Goal: Submit feedback/report problem

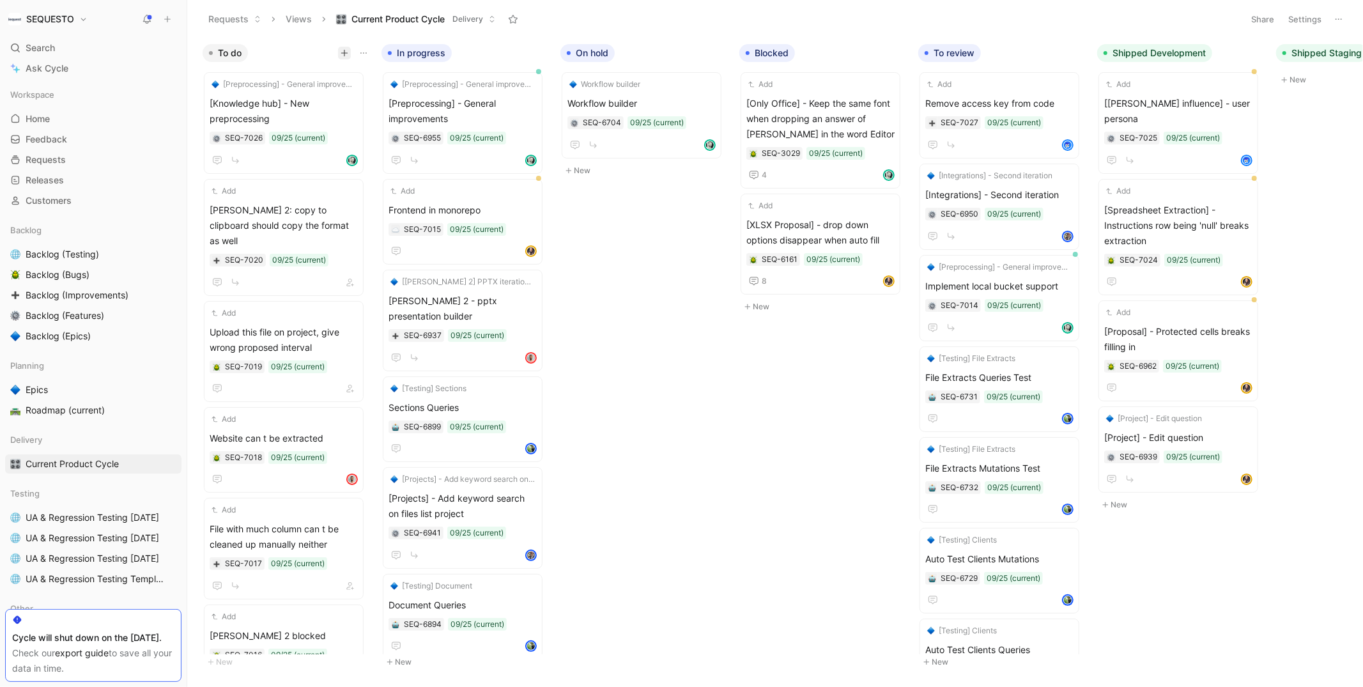
click at [342, 55] on icon "button" at bounding box center [345, 53] width 8 height 8
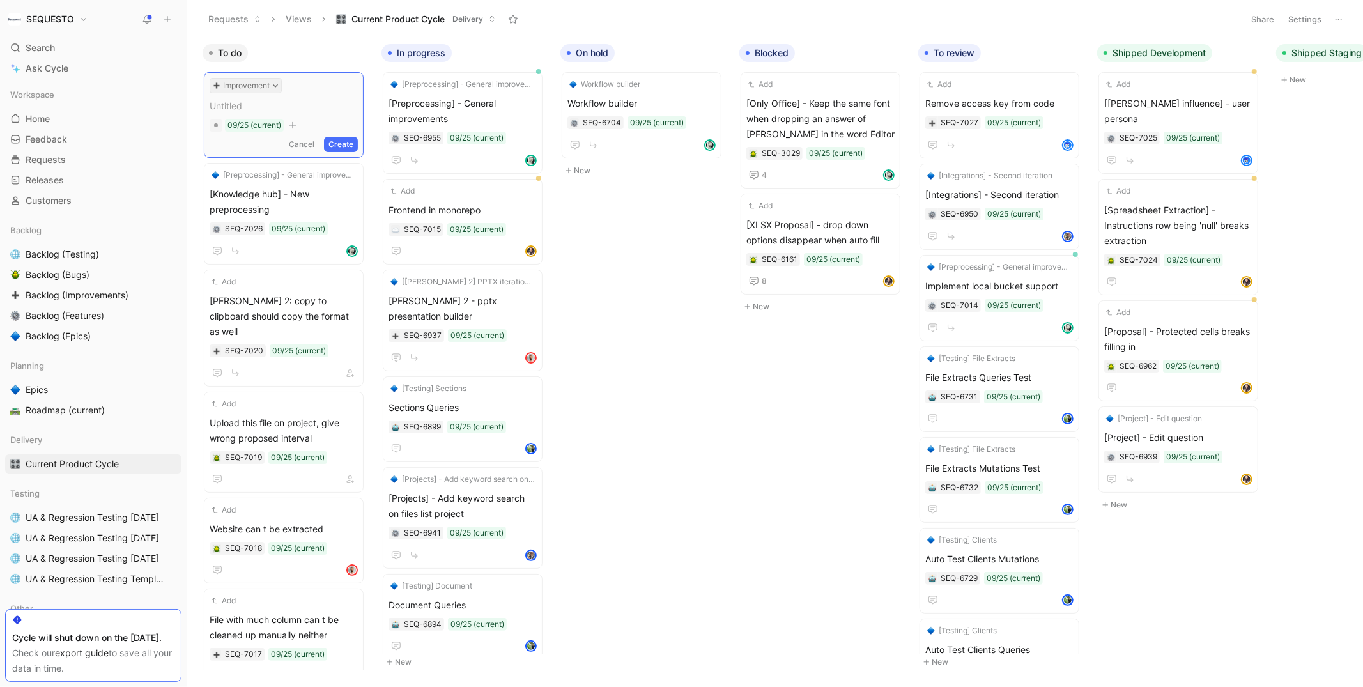
click at [277, 87] on icon at bounding box center [275, 85] width 6 height 6
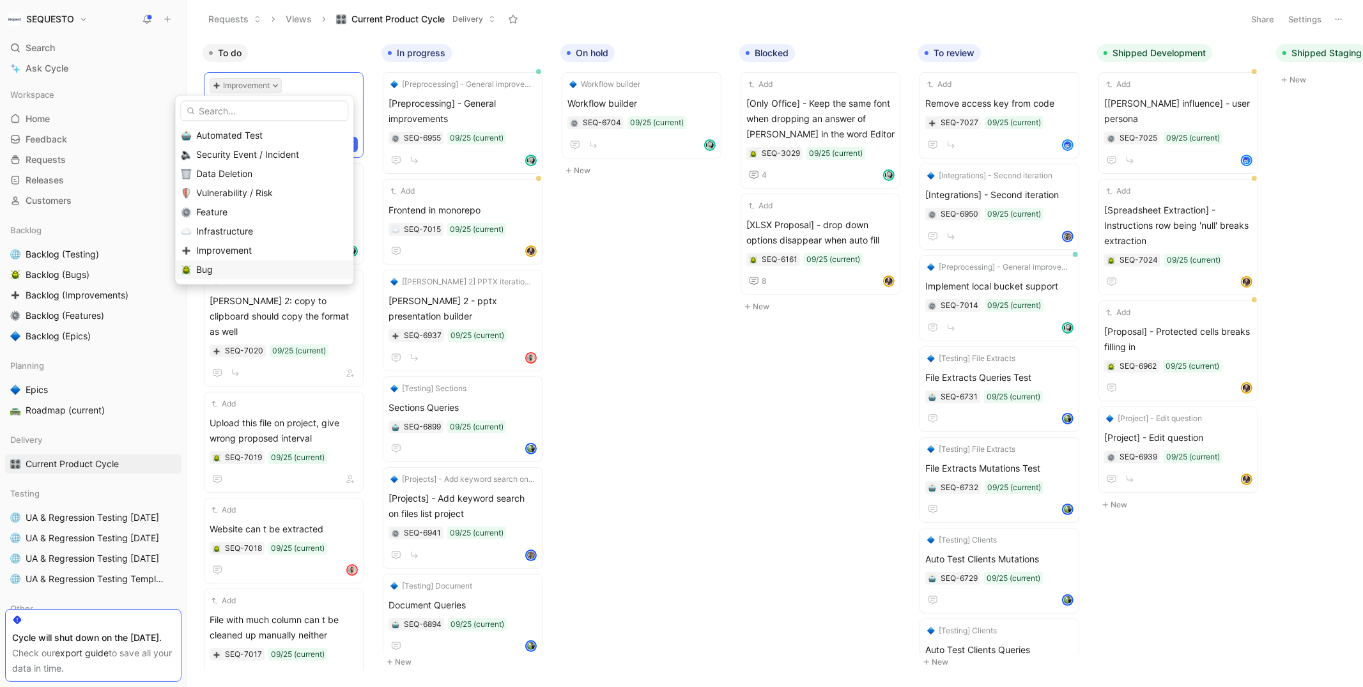
click at [223, 272] on div "Bug" at bounding box center [271, 269] width 151 height 15
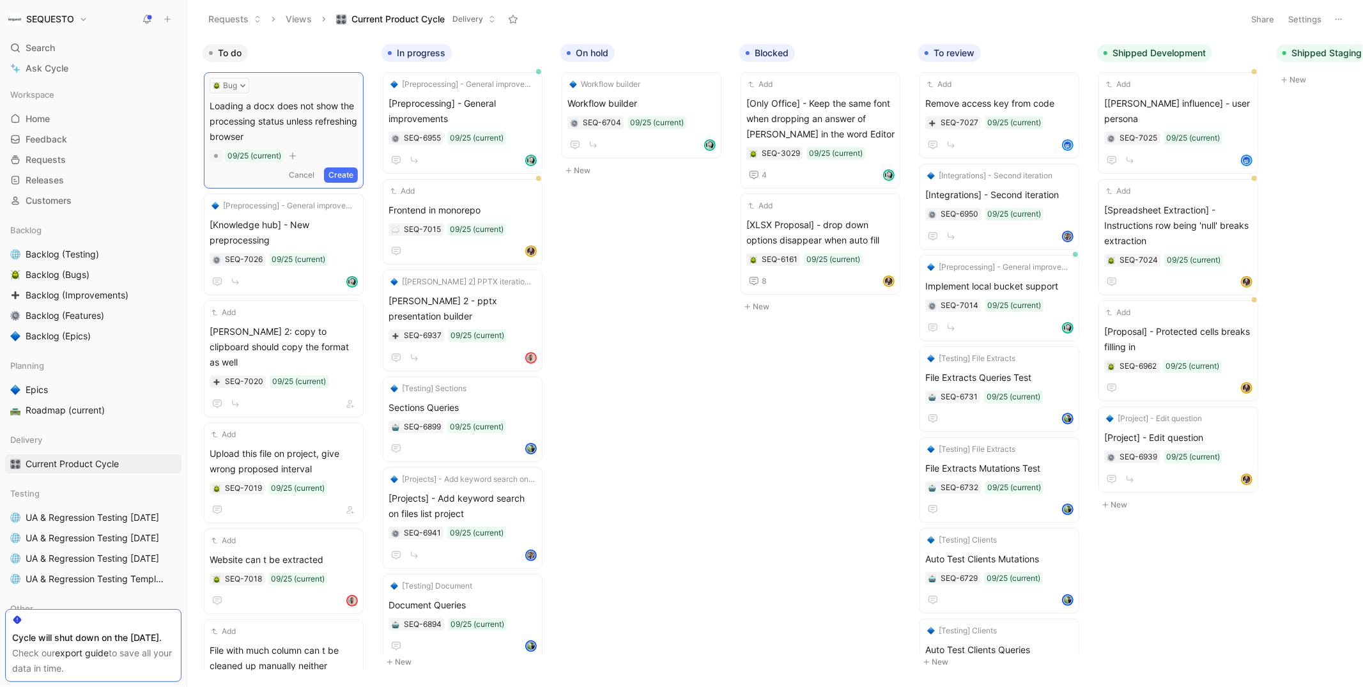
click at [353, 166] on form "Bug Loading a docx does not show the processing status unless refreshing browse…" at bounding box center [284, 130] width 148 height 105
click at [348, 174] on button "Create" at bounding box center [341, 174] width 34 height 15
click at [277, 109] on span "Loading a docx does not show the processing status unless refreshing browser" at bounding box center [284, 119] width 148 height 46
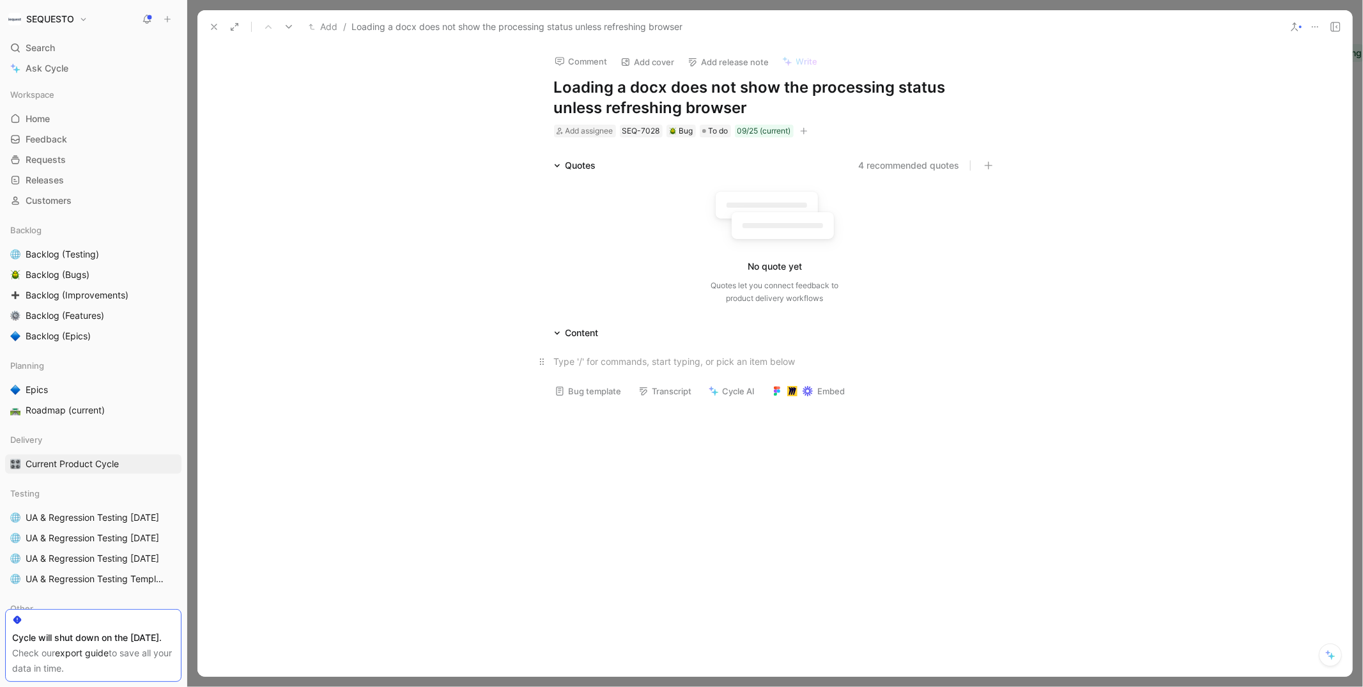
click at [581, 365] on div at bounding box center [775, 361] width 442 height 13
click at [764, 356] on div "If you go to a project, upload this" at bounding box center [775, 361] width 442 height 13
click at [727, 361] on div "If you go to a project, upload this file" at bounding box center [775, 361] width 442 height 13
click at [625, 428] on div "Upload file" at bounding box center [647, 431] width 139 height 15
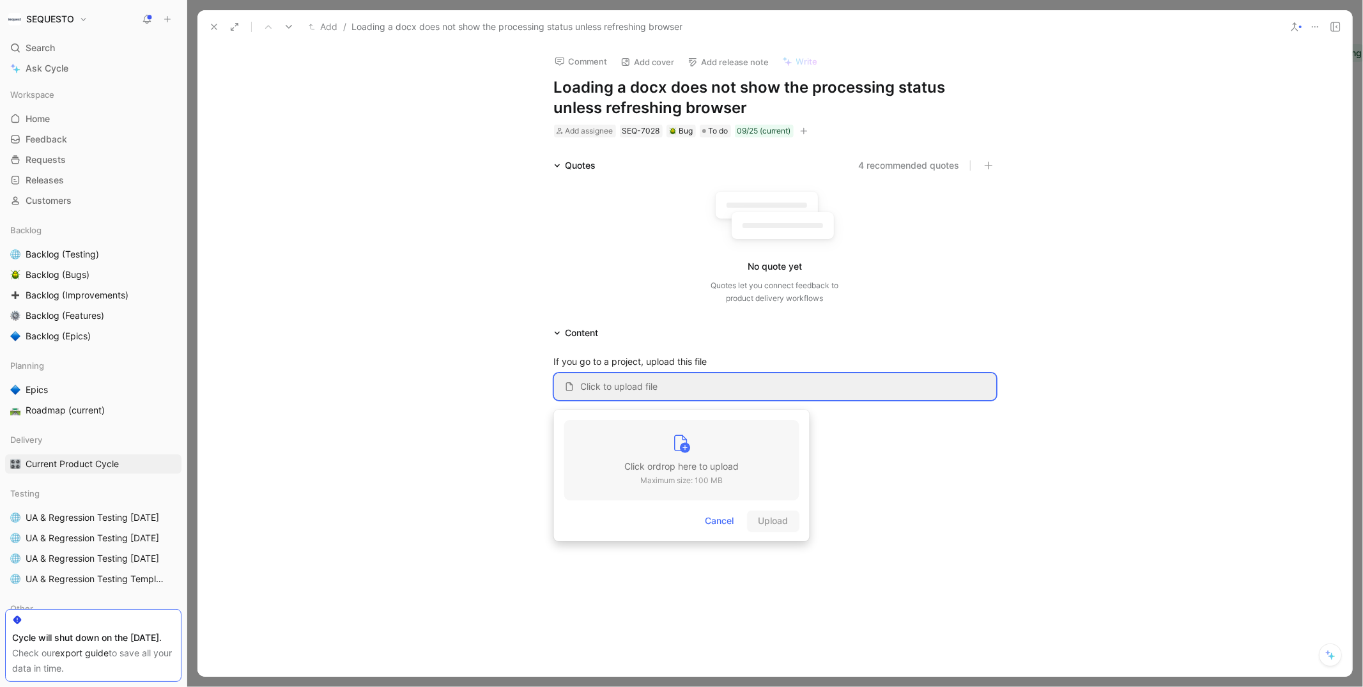
click at [661, 447] on div at bounding box center [681, 446] width 114 height 26
click at [813, 440] on div at bounding box center [774, 513] width 1155 height 206
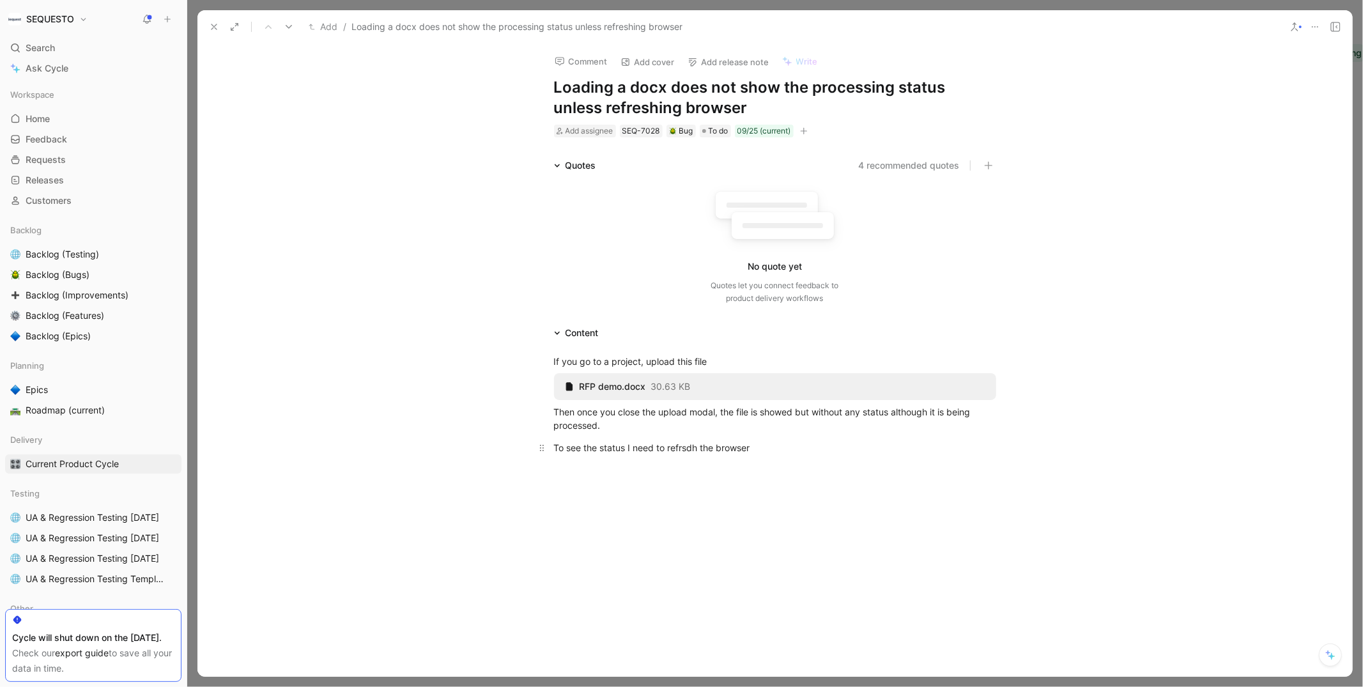
click at [696, 446] on div "To see the status I need to refrsdh the browser" at bounding box center [775, 447] width 442 height 13
click at [783, 453] on div "To see the status I need to refresh the browser" at bounding box center [775, 447] width 442 height 13
click at [206, 25] on button at bounding box center [214, 27] width 18 height 18
